Goal: Task Accomplishment & Management: Manage account settings

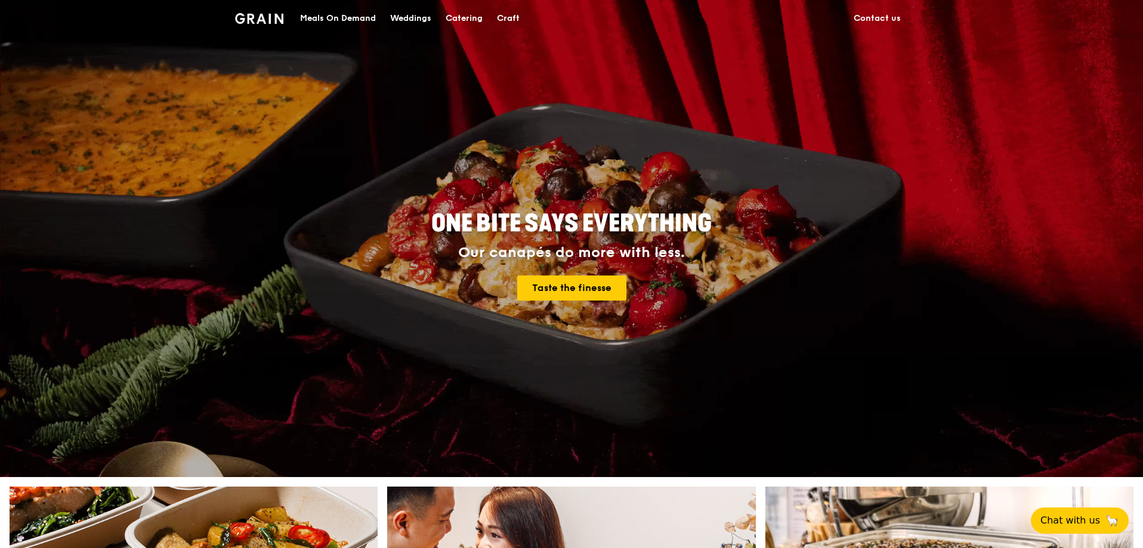
click at [310, 14] on div "Meals On Demand" at bounding box center [338, 19] width 76 height 36
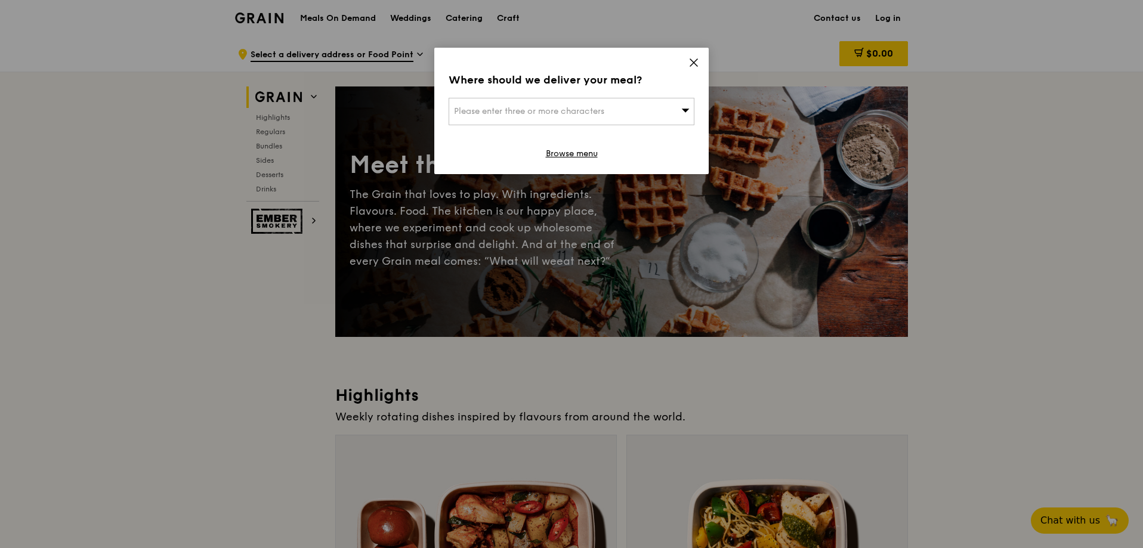
click at [630, 111] on div "Please enter three or more characters" at bounding box center [572, 111] width 246 height 27
click at [692, 64] on icon at bounding box center [694, 62] width 7 height 7
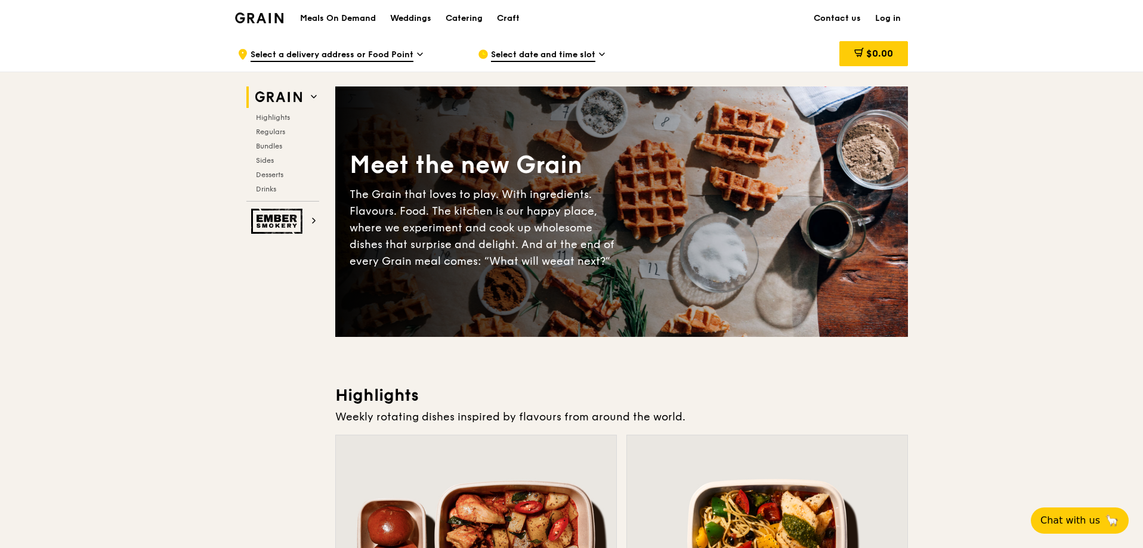
click at [879, 18] on link "Log in" at bounding box center [888, 19] width 40 height 36
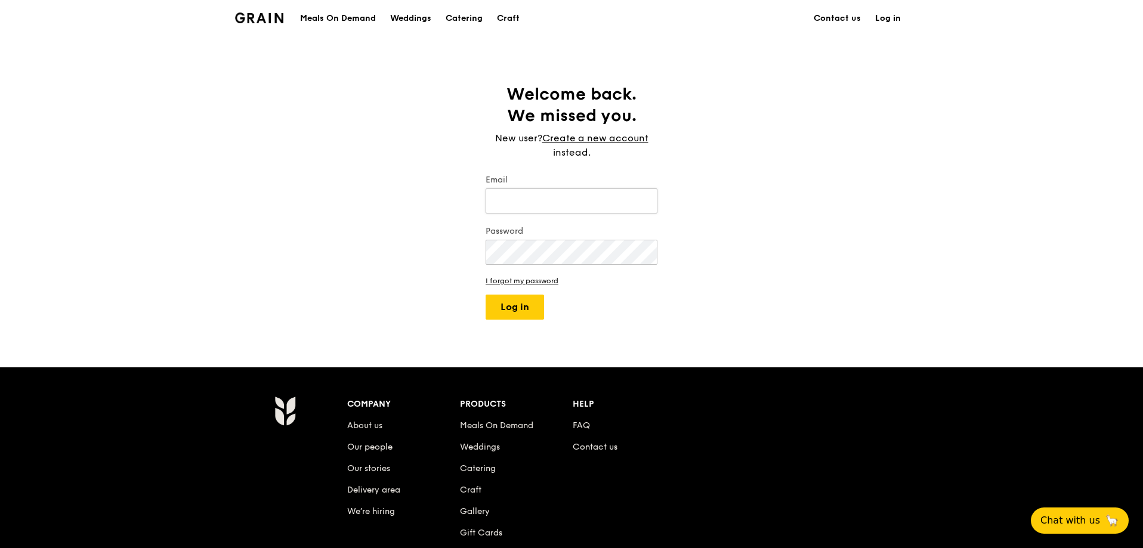
click at [606, 202] on input "Email" at bounding box center [572, 201] width 172 height 25
type input "[EMAIL_ADDRESS][DOMAIN_NAME]"
click at [486, 295] on button "Log in" at bounding box center [515, 307] width 58 height 25
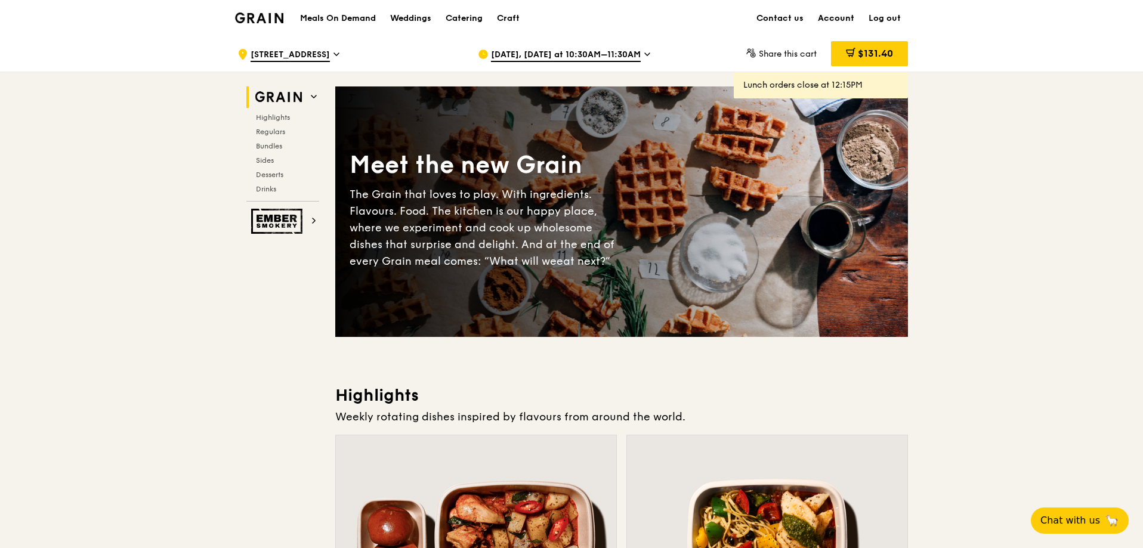
click at [847, 23] on link "Account" at bounding box center [836, 19] width 51 height 36
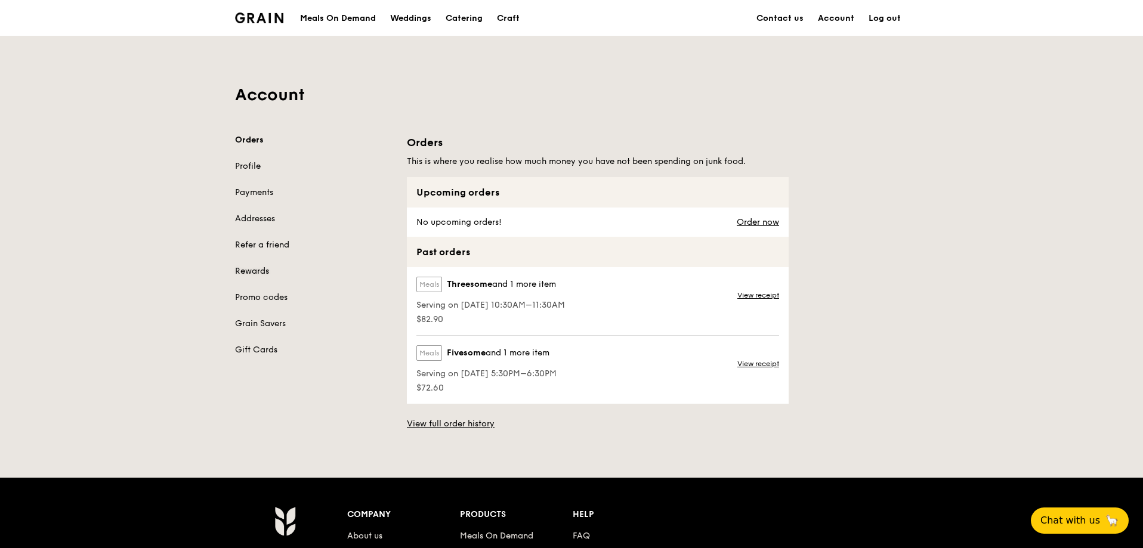
click at [255, 269] on link "Rewards" at bounding box center [314, 272] width 158 height 12
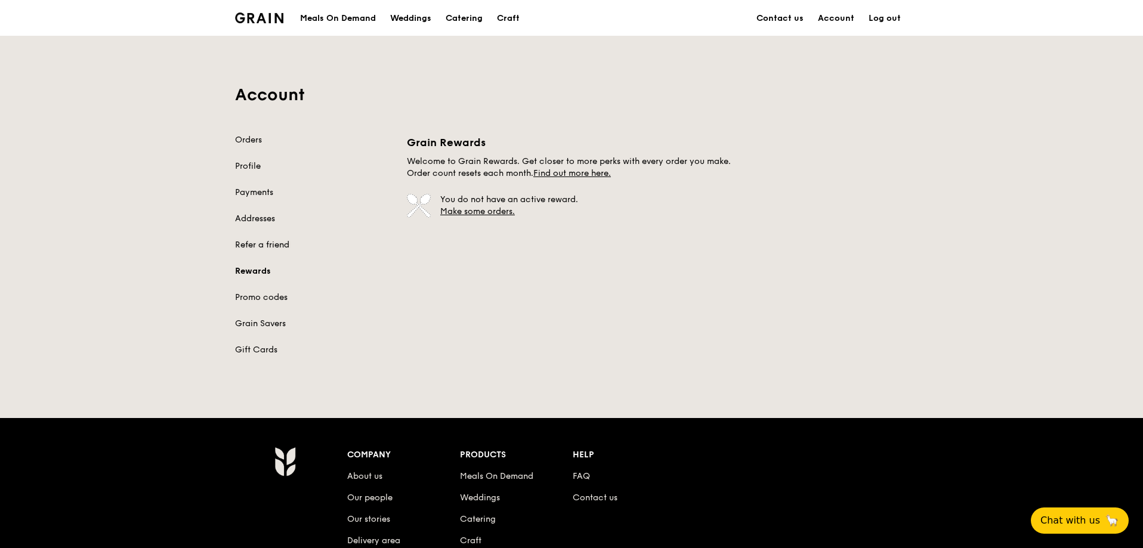
click at [267, 243] on link "Refer a friend" at bounding box center [314, 245] width 158 height 12
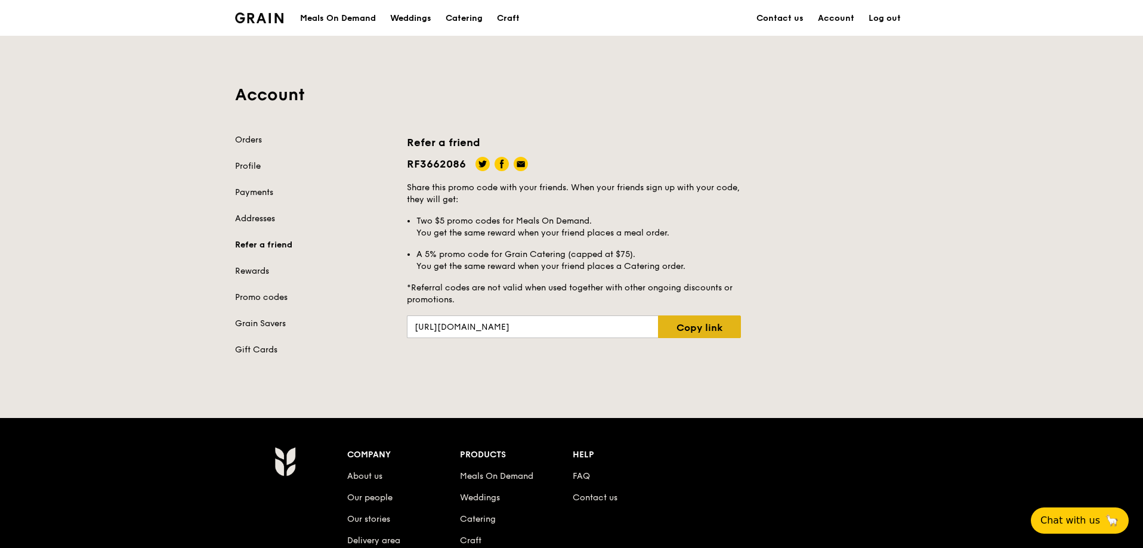
click at [729, 326] on link "Copy link" at bounding box center [699, 327] width 83 height 23
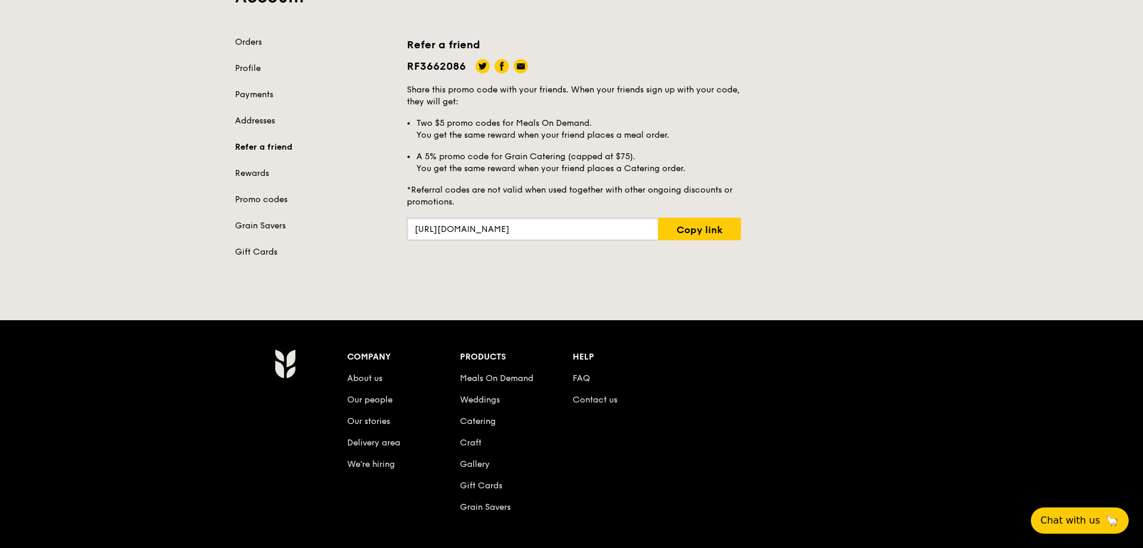
scroll to position [119, 0]
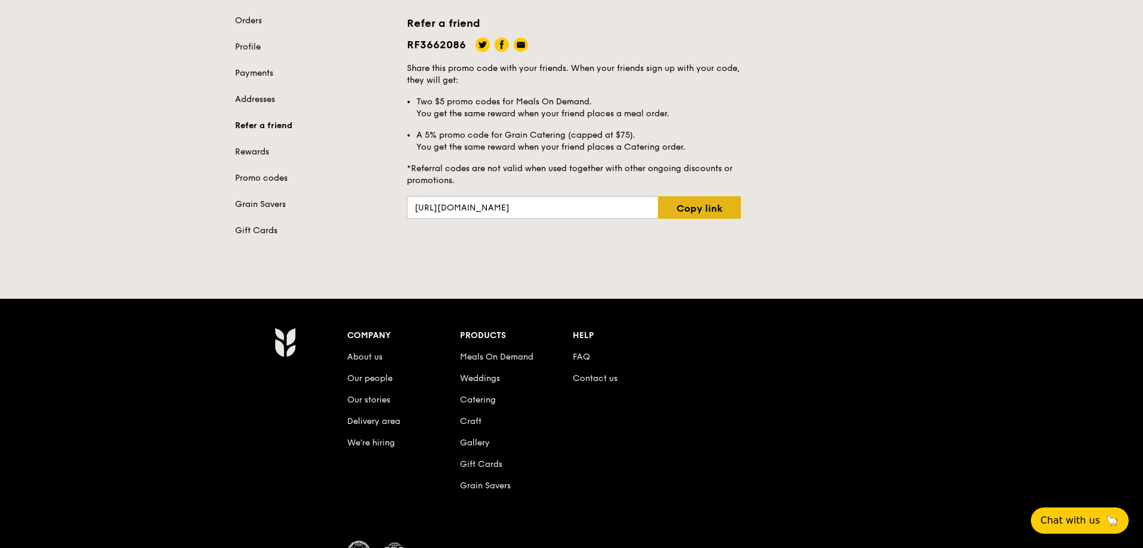
click at [717, 207] on link "Copy link" at bounding box center [699, 207] width 83 height 23
drag, startPoint x: 727, startPoint y: 212, endPoint x: 711, endPoint y: 218, distance: 16.6
click at [726, 212] on link "Copy link" at bounding box center [699, 207] width 83 height 23
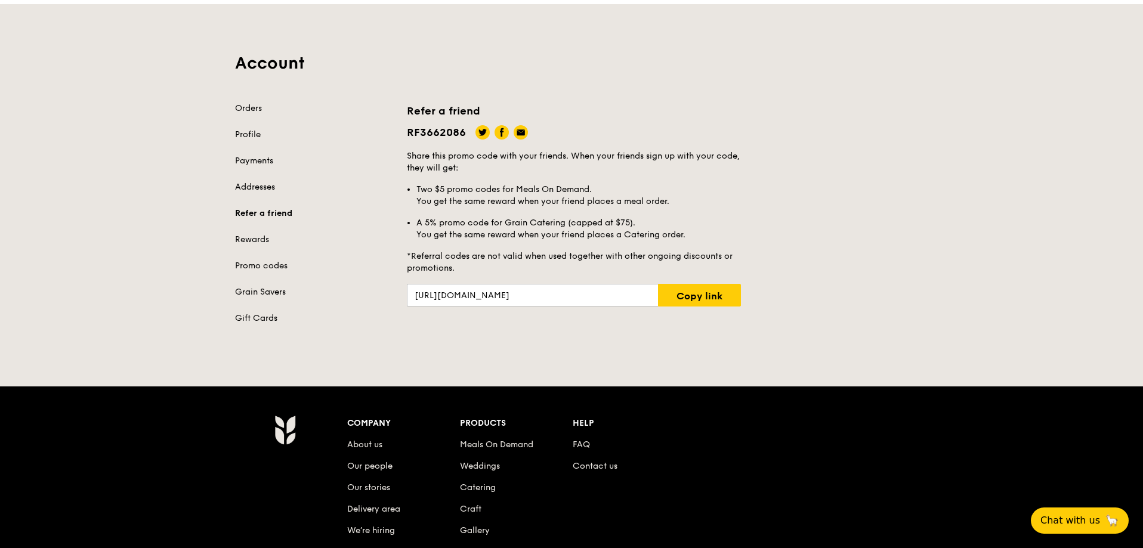
scroll to position [0, 0]
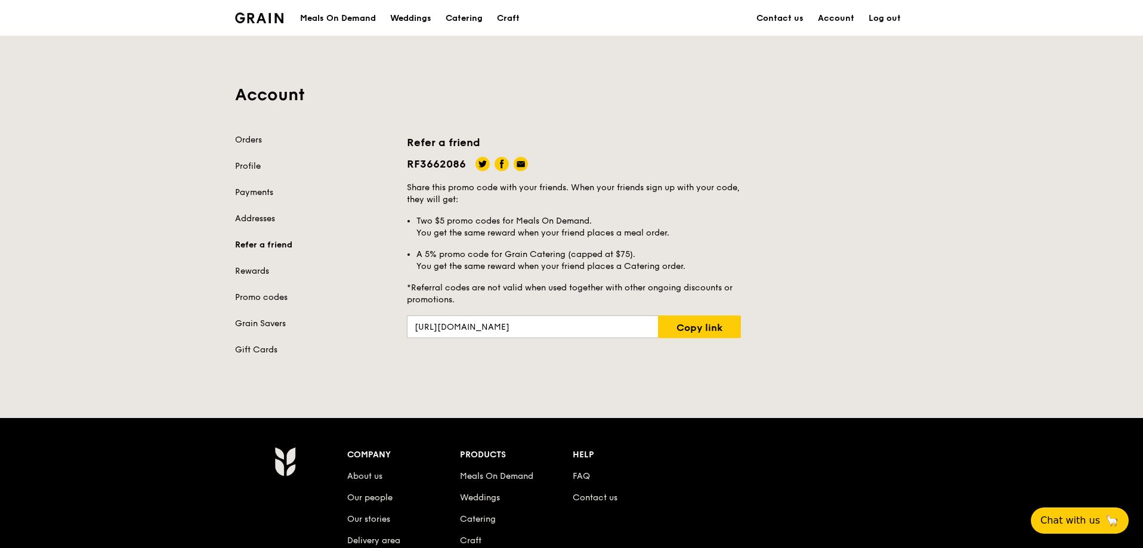
click at [1012, 93] on div "Account Orders Profile Payments Addresses Refer a friend Rewards Promo codes Gr…" at bounding box center [571, 203] width 1143 height 335
click at [896, 16] on link "Log out" at bounding box center [885, 19] width 47 height 36
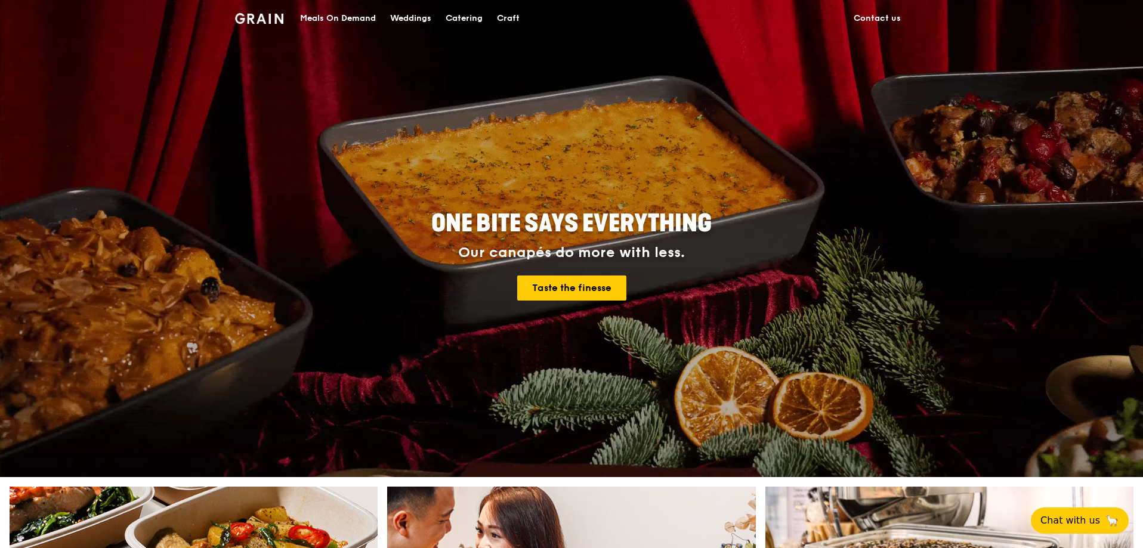
click at [342, 26] on div "Meals On Demand" at bounding box center [338, 19] width 76 height 36
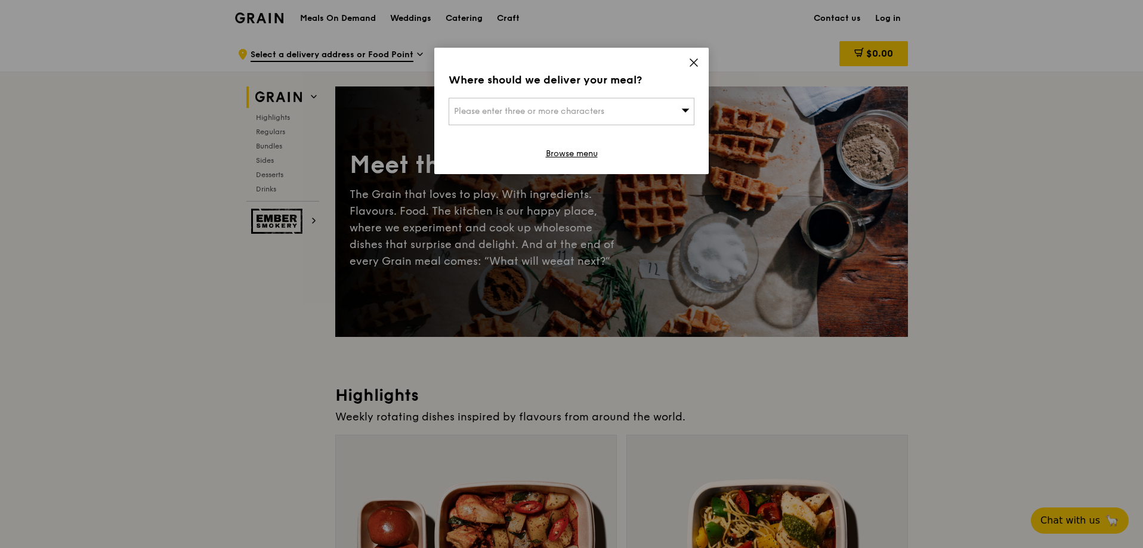
click at [696, 66] on icon at bounding box center [694, 62] width 11 height 11
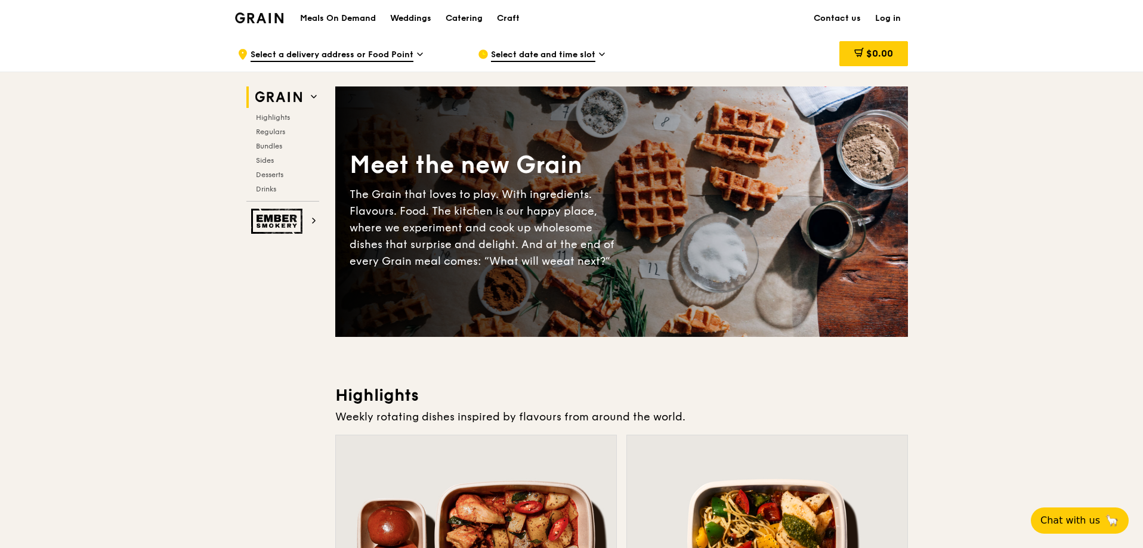
click at [891, 20] on link "Log in" at bounding box center [888, 19] width 40 height 36
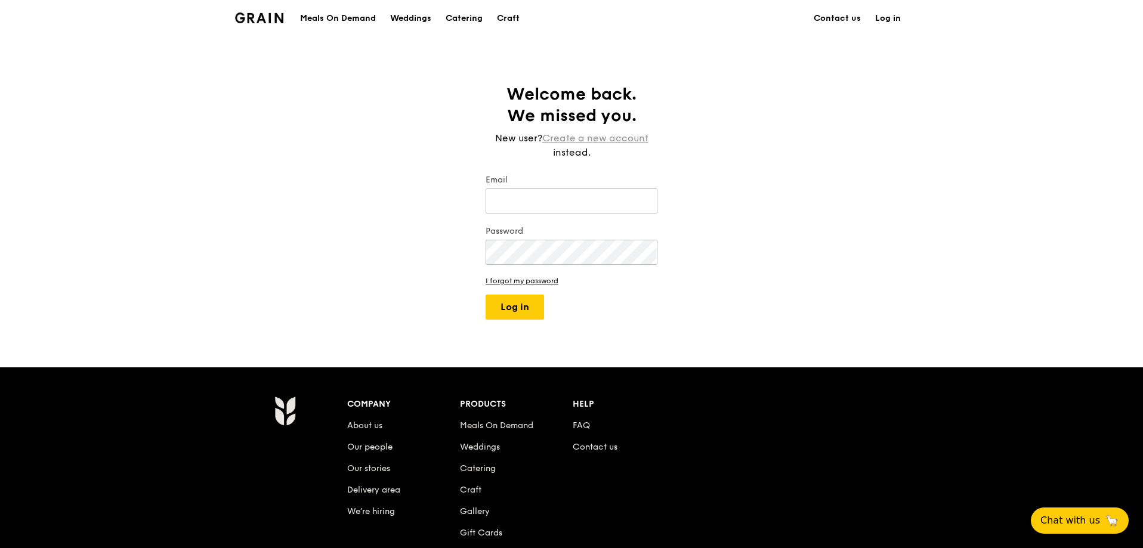
click at [632, 138] on link "Create a new account" at bounding box center [595, 138] width 106 height 14
